Goal: Information Seeking & Learning: Learn about a topic

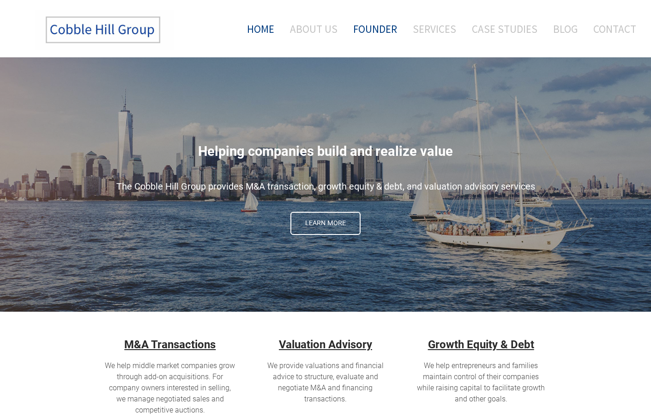
click at [377, 38] on link "Founder" at bounding box center [376, 29] width 58 height 38
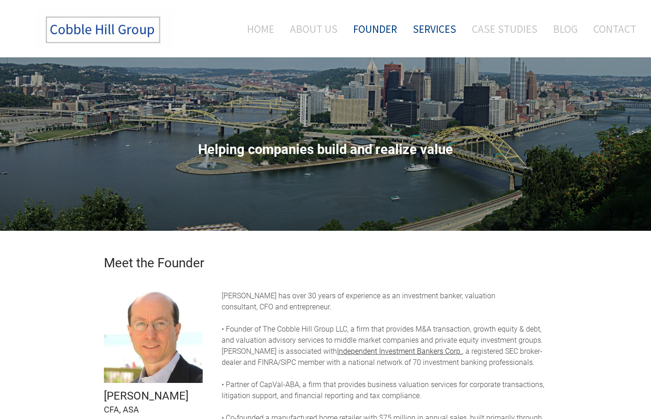
click at [437, 29] on link "Services" at bounding box center [434, 29] width 57 height 38
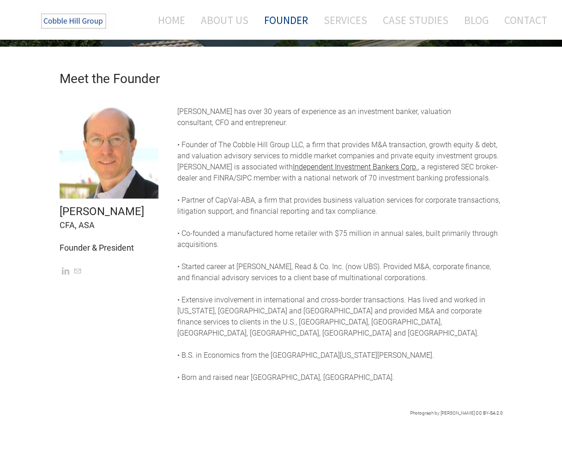
scroll to position [185, 0]
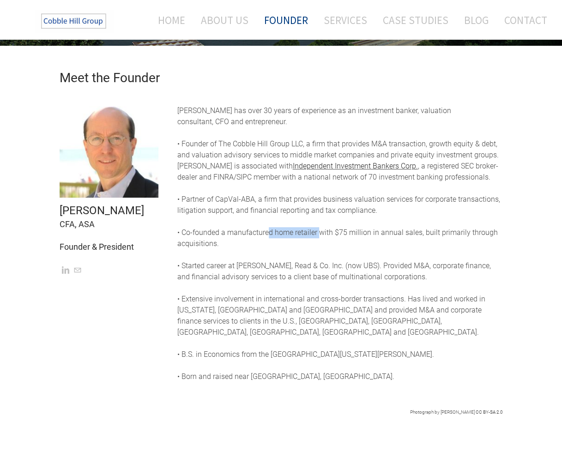
drag, startPoint x: 276, startPoint y: 246, endPoint x: 324, endPoint y: 247, distance: 48.1
click at [324, 247] on div "Mr. Baker has over 30 years of experience as an investment banker, valuation co…" at bounding box center [340, 238] width 326 height 288
drag, startPoint x: 324, startPoint y: 247, endPoint x: 317, endPoint y: 257, distance: 12.9
click at [317, 257] on div "Mr. Baker has over 30 years of experience as an investment banker, valuation co…" at bounding box center [340, 238] width 326 height 288
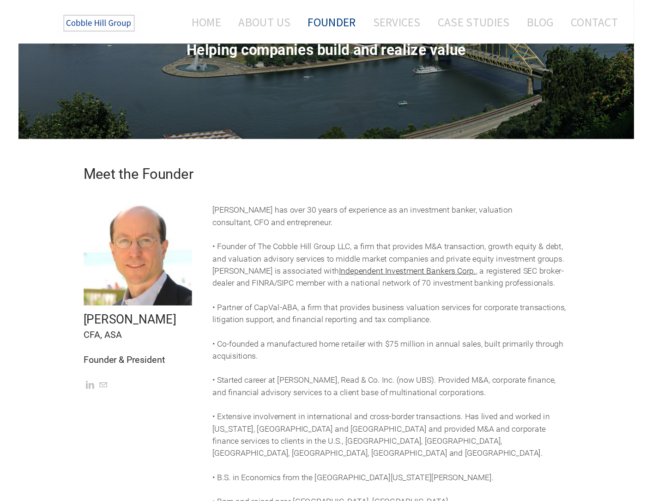
scroll to position [0, 0]
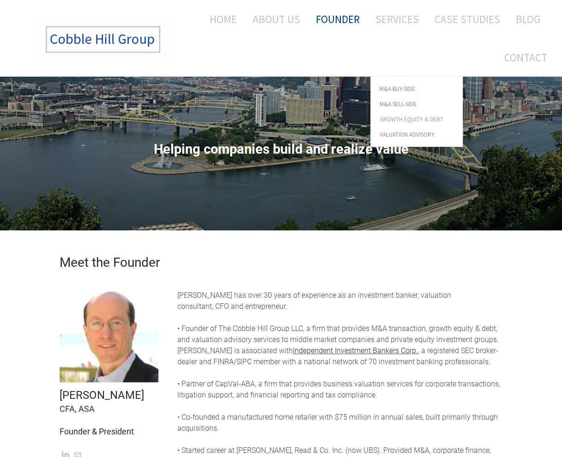
click at [407, 120] on span "Growth Equity & Debt" at bounding box center [417, 119] width 74 height 6
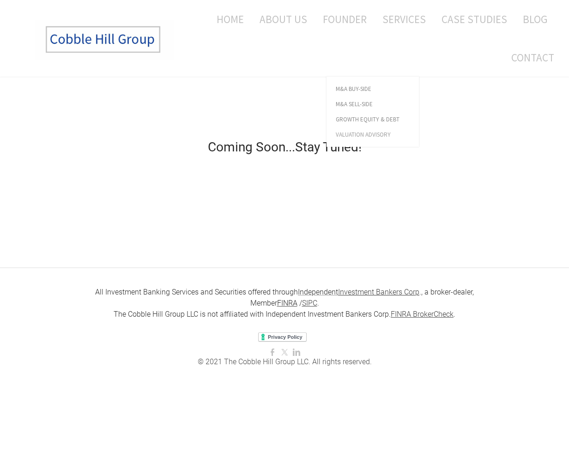
click at [368, 132] on span "Valuation Advisory" at bounding box center [373, 135] width 74 height 6
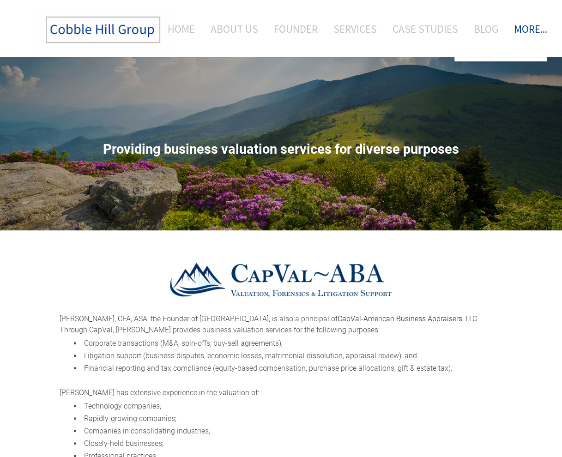
click at [540, 27] on link "more..." at bounding box center [527, 29] width 40 height 38
click at [225, 30] on link "About Us" at bounding box center [234, 29] width 61 height 38
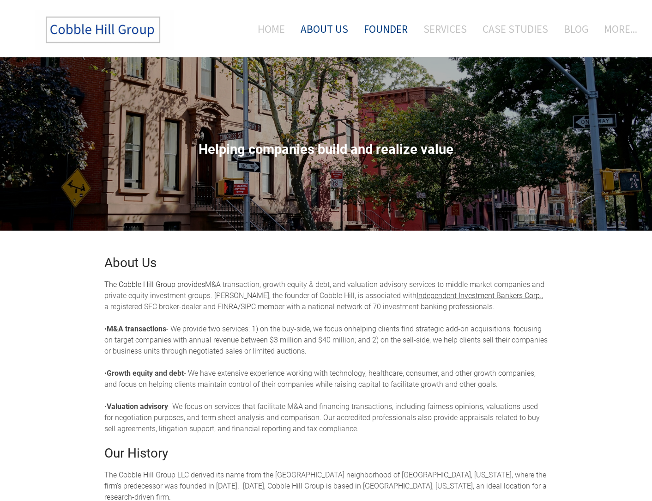
click at [368, 20] on link "Founder" at bounding box center [386, 29] width 58 height 38
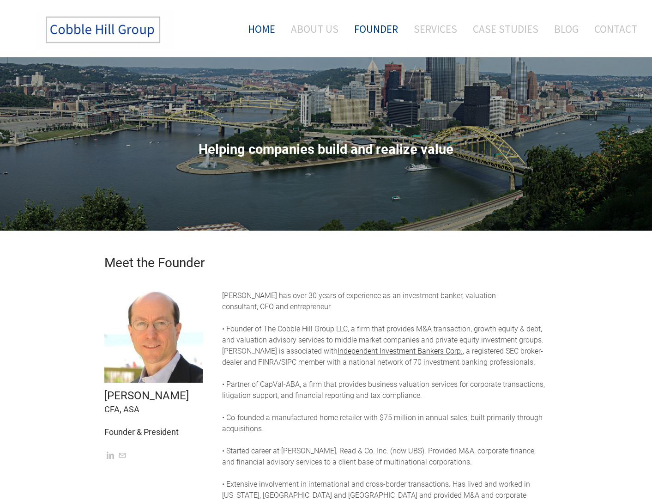
click at [251, 29] on link "Home" at bounding box center [258, 29] width 48 height 38
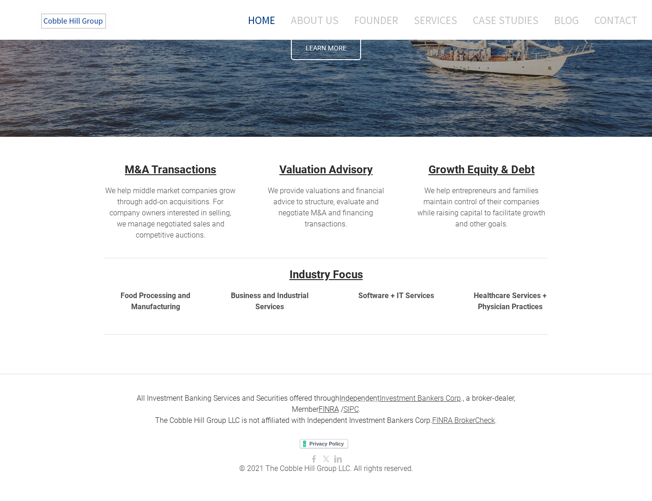
scroll to position [178, 0]
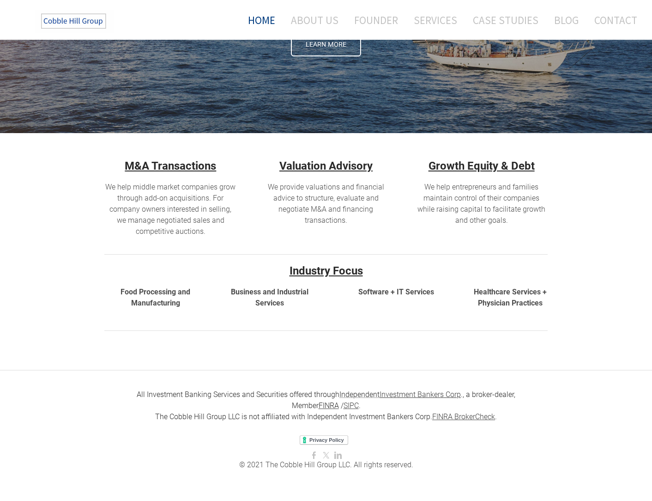
click at [309, 160] on link "Valuation Advisory" at bounding box center [326, 165] width 93 height 13
